Goal: Transaction & Acquisition: Purchase product/service

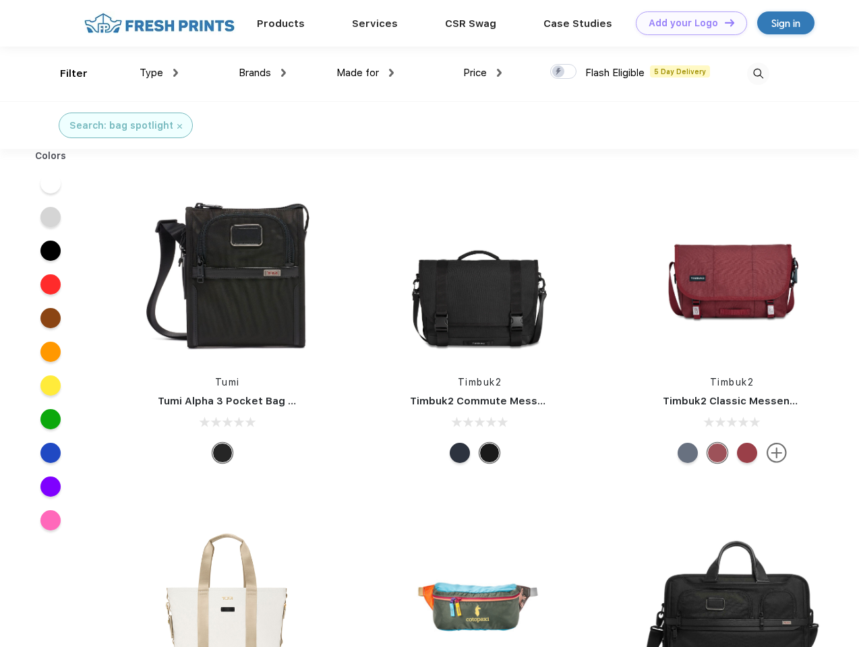
click at [686, 23] on link "Add your Logo Design Tool" at bounding box center [691, 23] width 111 height 24
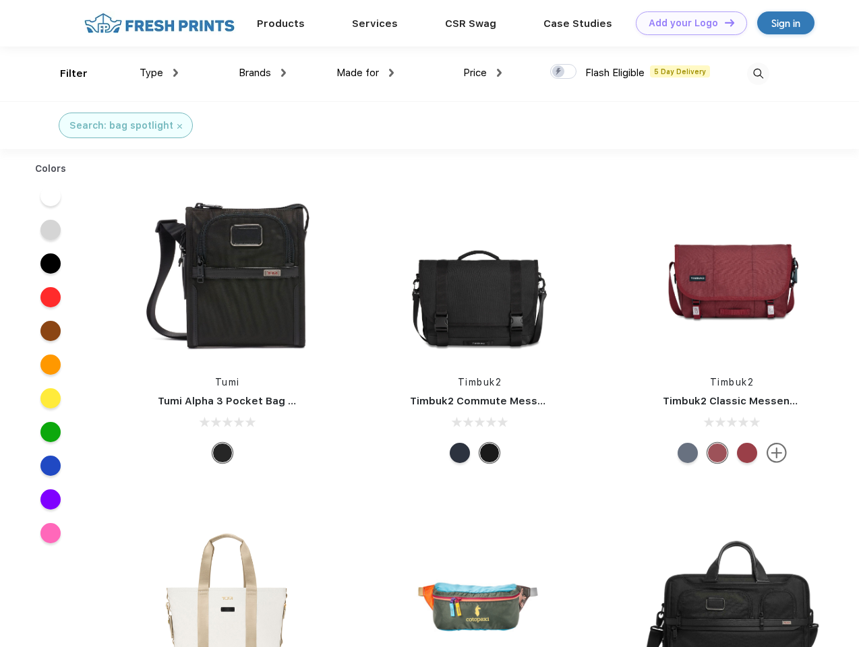
click at [0, 0] on div "Design Tool" at bounding box center [0, 0] width 0 height 0
click at [724, 22] on link "Add your Logo Design Tool" at bounding box center [691, 23] width 111 height 24
click at [65, 74] on div "Filter" at bounding box center [74, 74] width 28 height 16
click at [159, 73] on span "Type" at bounding box center [152, 73] width 24 height 12
click at [262, 73] on span "Brands" at bounding box center [255, 73] width 32 height 12
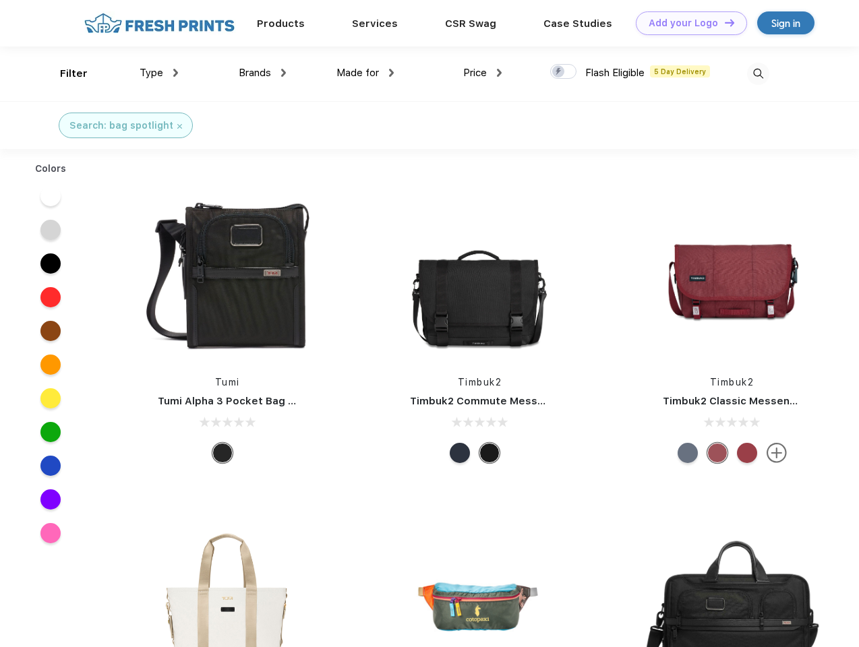
click at [365, 73] on span "Made for" at bounding box center [357, 73] width 42 height 12
click at [483, 73] on span "Price" at bounding box center [475, 73] width 24 height 12
click at [564, 72] on div at bounding box center [563, 71] width 26 height 15
click at [559, 72] on input "checkbox" at bounding box center [554, 67] width 9 height 9
click at [758, 74] on img at bounding box center [758, 74] width 22 height 22
